Goal: Check status: Check status

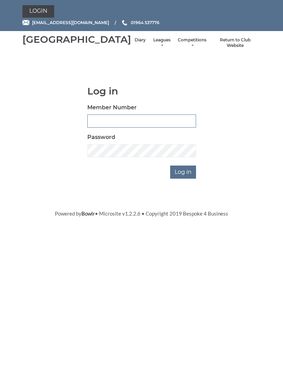
type input "0132"
click at [183, 179] on input "Log in" at bounding box center [183, 172] width 26 height 13
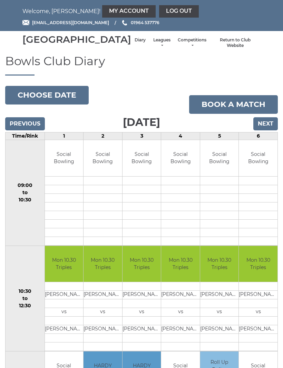
click at [269, 130] on input "Next" at bounding box center [265, 123] width 24 height 13
